Goal: Task Accomplishment & Management: Manage account settings

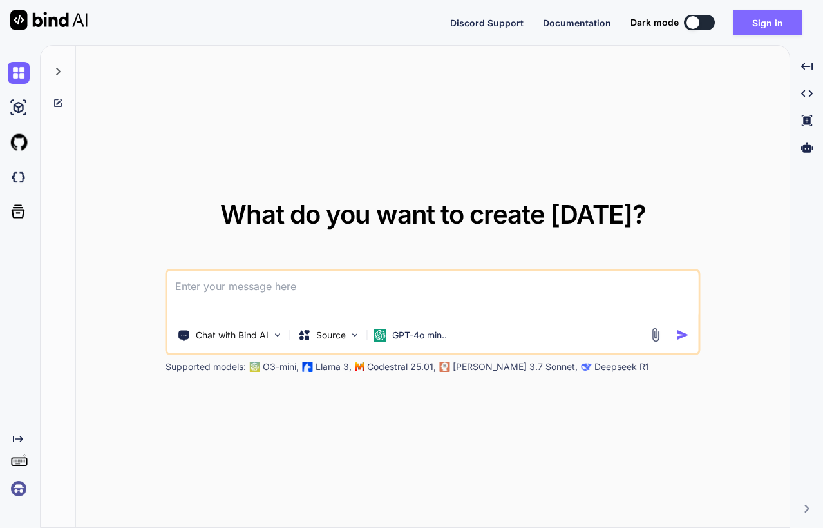
click at [754, 30] on button "Sign in" at bounding box center [768, 23] width 70 height 26
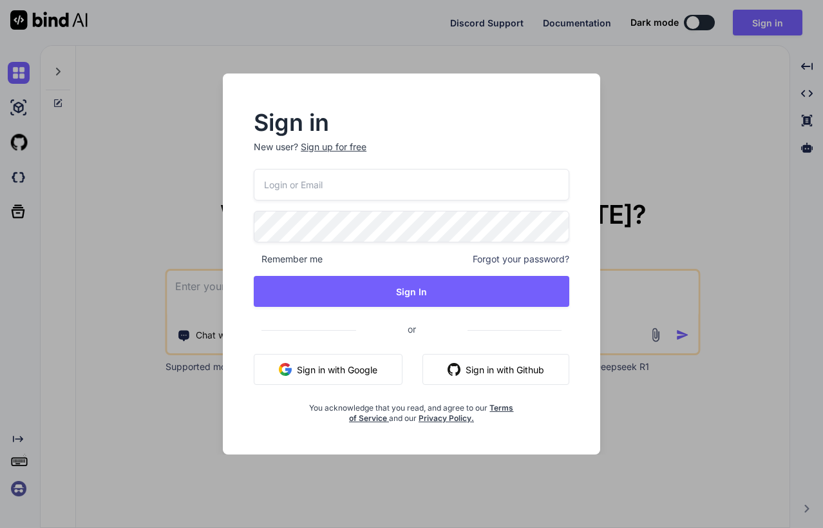
click at [327, 189] on input "email" at bounding box center [412, 185] width 316 height 32
type input "[PERSON_NAME][EMAIL_ADDRESS][PERSON_NAME][DOMAIN_NAME]"
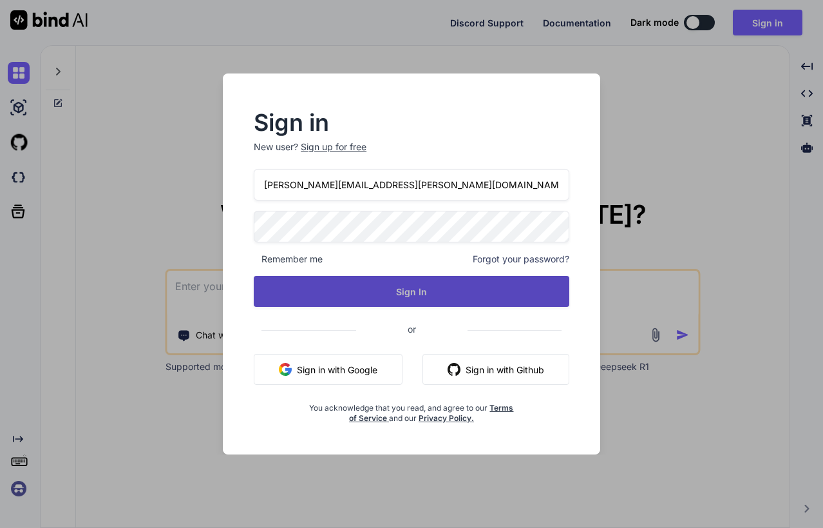
click at [343, 282] on button "Sign In" at bounding box center [412, 291] width 316 height 31
click at [389, 281] on button "Sign In" at bounding box center [412, 291] width 316 height 31
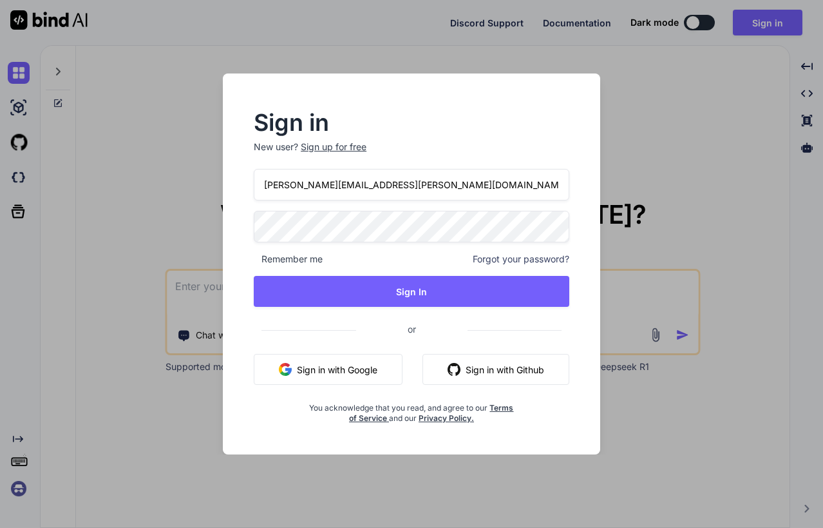
click at [361, 372] on button "Sign in with Google" at bounding box center [328, 369] width 149 height 31
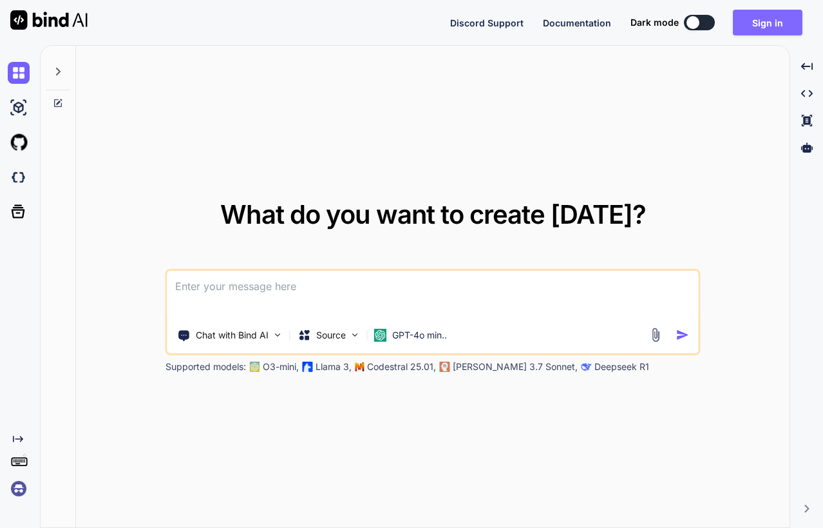
click at [758, 28] on button "Sign in" at bounding box center [768, 23] width 70 height 26
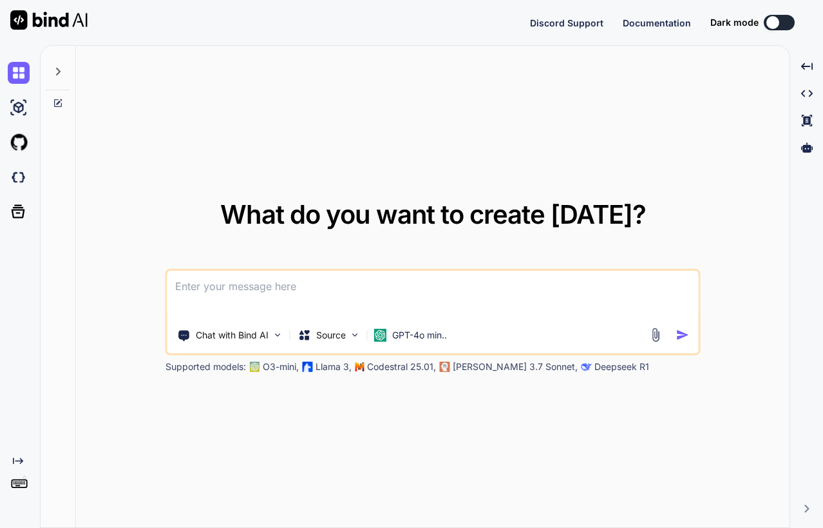
type textarea "x"
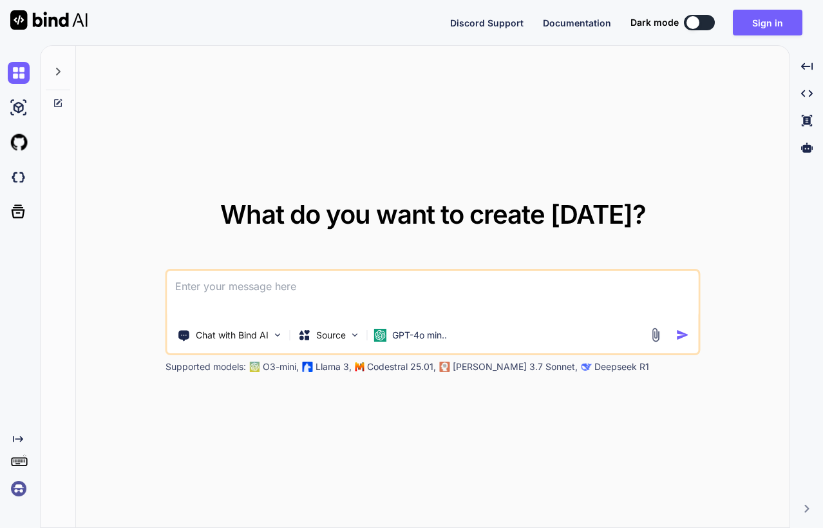
click at [23, 487] on img at bounding box center [19, 488] width 22 height 22
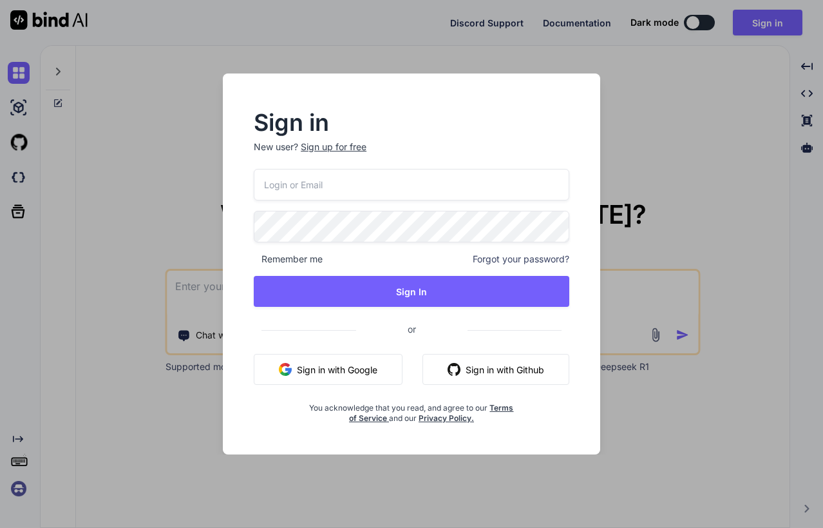
click at [334, 198] on input "email" at bounding box center [412, 185] width 316 height 32
type input "[PERSON_NAME][EMAIL_ADDRESS][PERSON_NAME][DOMAIN_NAME]"
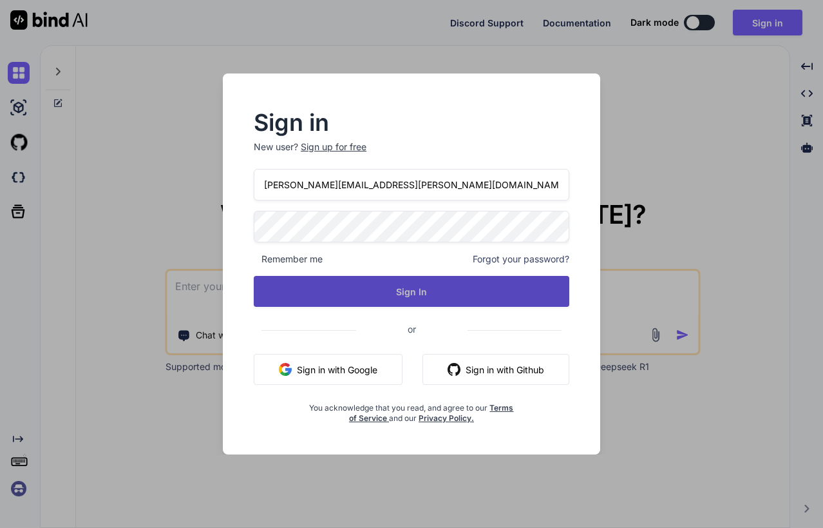
click at [371, 277] on button "Sign In" at bounding box center [412, 291] width 316 height 31
